Goal: Task Accomplishment & Management: Use online tool/utility

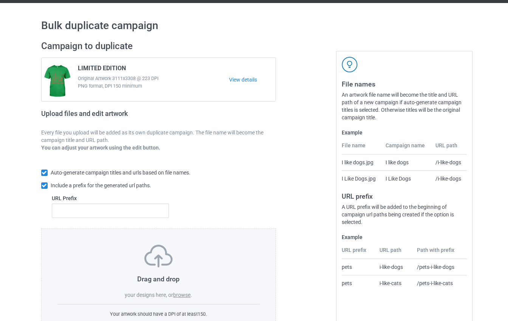
scroll to position [47, 0]
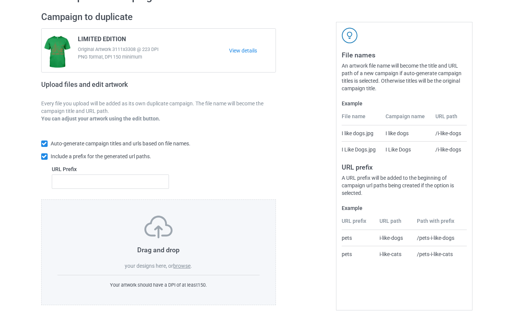
click at [184, 266] on label "browse" at bounding box center [181, 266] width 17 height 6
click at [0, 0] on input "browse" at bounding box center [0, 0] width 0 height 0
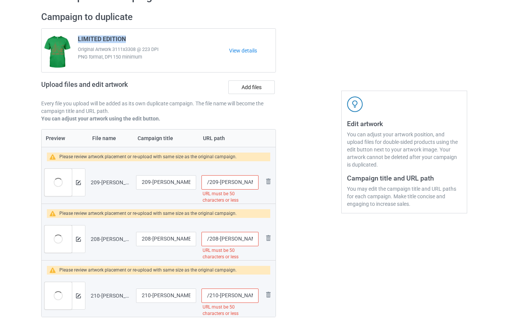
drag, startPoint x: 127, startPoint y: 38, endPoint x: 77, endPoint y: 38, distance: 50.6
click at [77, 38] on div "LIMITED EDITION Original Artwork 3111x3308 @ 223 DPI PNG format, DPI 150 minimum" at bounding box center [151, 51] width 157 height 36
copy span "LIMITED EDITION"
click at [153, 178] on input "209-[PERSON_NAME] and [PERSON_NAME]-Horror Movies Characters-[DATE]-pumpkin-Swe…" at bounding box center [166, 182] width 60 height 14
paste input "LIMITED EDITION"
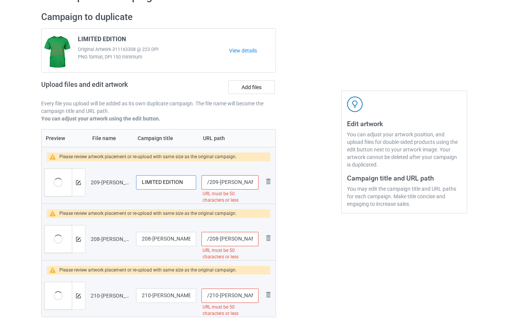
type input "LIMITED EDITION"
click at [166, 239] on input "208-[PERSON_NAME] and [PERSON_NAME]-Horror Movies Characters Sweatshirt-tshirt-…" at bounding box center [166, 239] width 60 height 14
paste input "LIMITED EDITION"
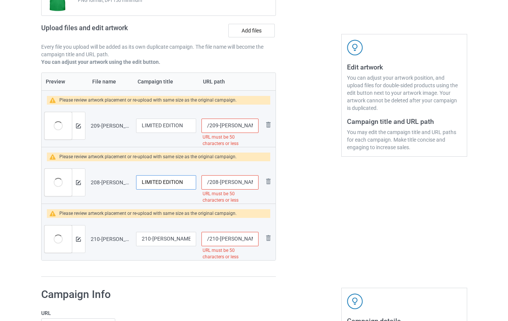
type input "LIMITED EDITION"
click at [165, 240] on input "210-[PERSON_NAME] and [PERSON_NAME]-Horror Movies Characters-[DATE]-autumn-fore…" at bounding box center [166, 239] width 60 height 14
paste input "LIMITED EDITION"
type input "LIMITED EDITION"
click at [342, 249] on div "Edit artwork You can adjust your artwork position, and upload files for double-…" at bounding box center [404, 115] width 136 height 333
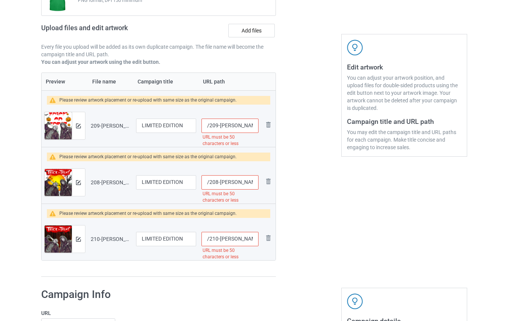
click at [246, 125] on input "/209-[PERSON_NAME]-and-[PERSON_NAME]-horror-movies-characters-[DATE]-pumpkin-sw…" at bounding box center [229, 126] width 57 height 14
drag, startPoint x: 247, startPoint y: 125, endPoint x: 281, endPoint y: 125, distance: 33.6
click at [281, 125] on div "Campaign to duplicate LIMITED EDITION Original Artwork 3111x3308 @ 223 DPI PNG …" at bounding box center [159, 115] width 246 height 333
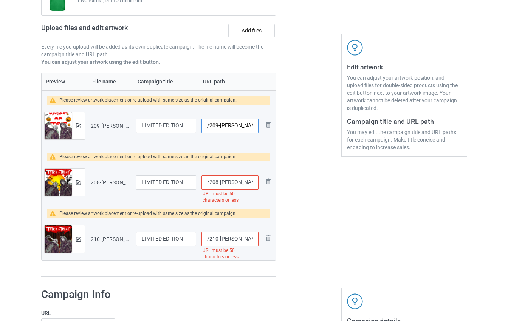
type input "/209-[PERSON_NAME]-and"
drag, startPoint x: 251, startPoint y: 183, endPoint x: 266, endPoint y: 183, distance: 15.1
click at [266, 183] on tr "Preview and edit artwork 208-[PERSON_NAME] and [PERSON_NAME]-Horror Movies Char…" at bounding box center [159, 182] width 234 height 42
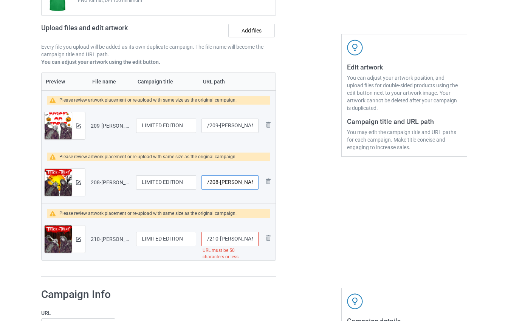
type input "/208-[PERSON_NAME]-and-j"
drag, startPoint x: 248, startPoint y: 239, endPoint x: 276, endPoint y: 239, distance: 27.6
click at [276, 239] on div "Campaign to duplicate LIMITED EDITION Original Artwork 3111x3308 @ 223 DPI PNG …" at bounding box center [159, 115] width 246 height 333
drag, startPoint x: 248, startPoint y: 240, endPoint x: 260, endPoint y: 239, distance: 11.4
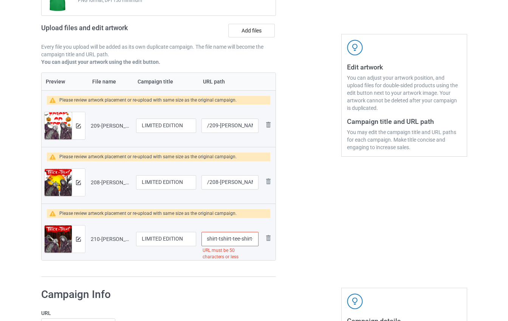
click at [260, 239] on td "/210-[PERSON_NAME]-and-[PERSON_NAME]-horror-movies-characters-[DATE]-autumn-for…" at bounding box center [230, 239] width 62 height 42
type input "/210-[PERSON_NAME]-and"
click at [272, 280] on div "Campaign to duplicate LIMITED EDITION Original Artwork 3111x3308 @ 223 DPI PNG …" at bounding box center [159, 115] width 246 height 333
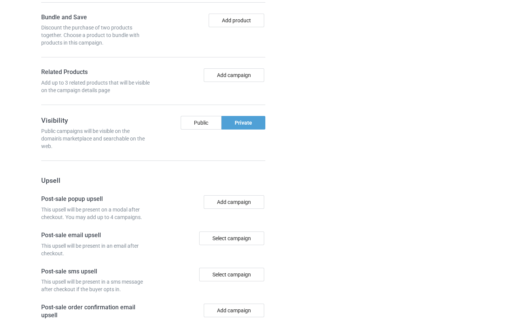
scroll to position [769, 0]
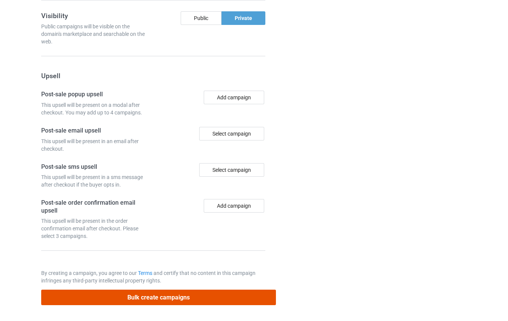
click at [153, 298] on button "Bulk create campaigns" at bounding box center [158, 297] width 235 height 15
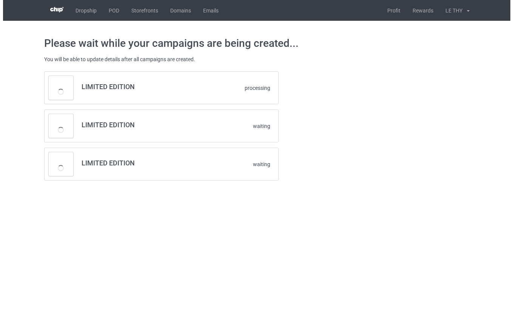
scroll to position [0, 0]
